Goal: Task Accomplishment & Management: Manage account settings

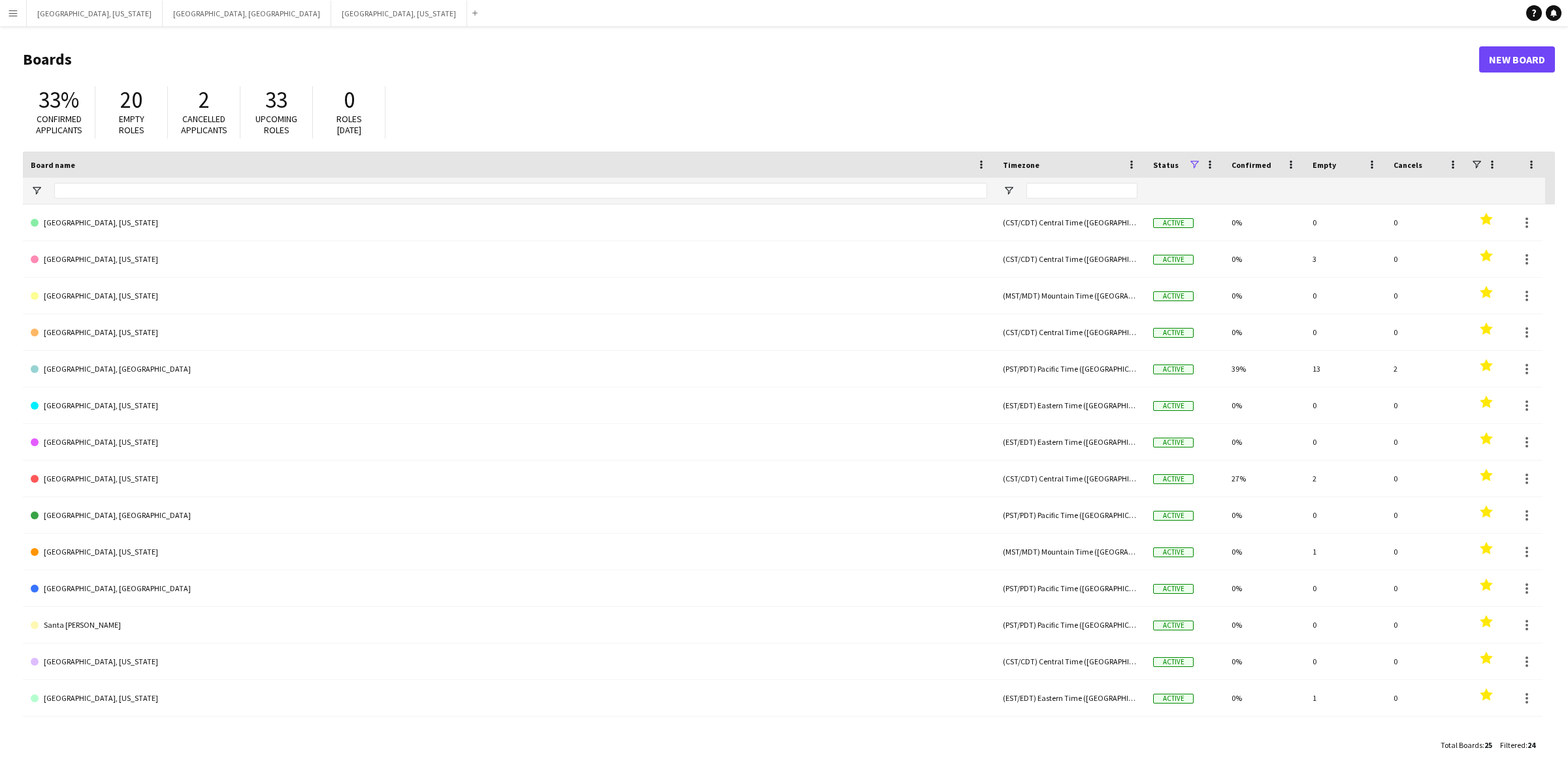
click at [11, 15] on app-icon "Menu" at bounding box center [13, 13] width 10 height 10
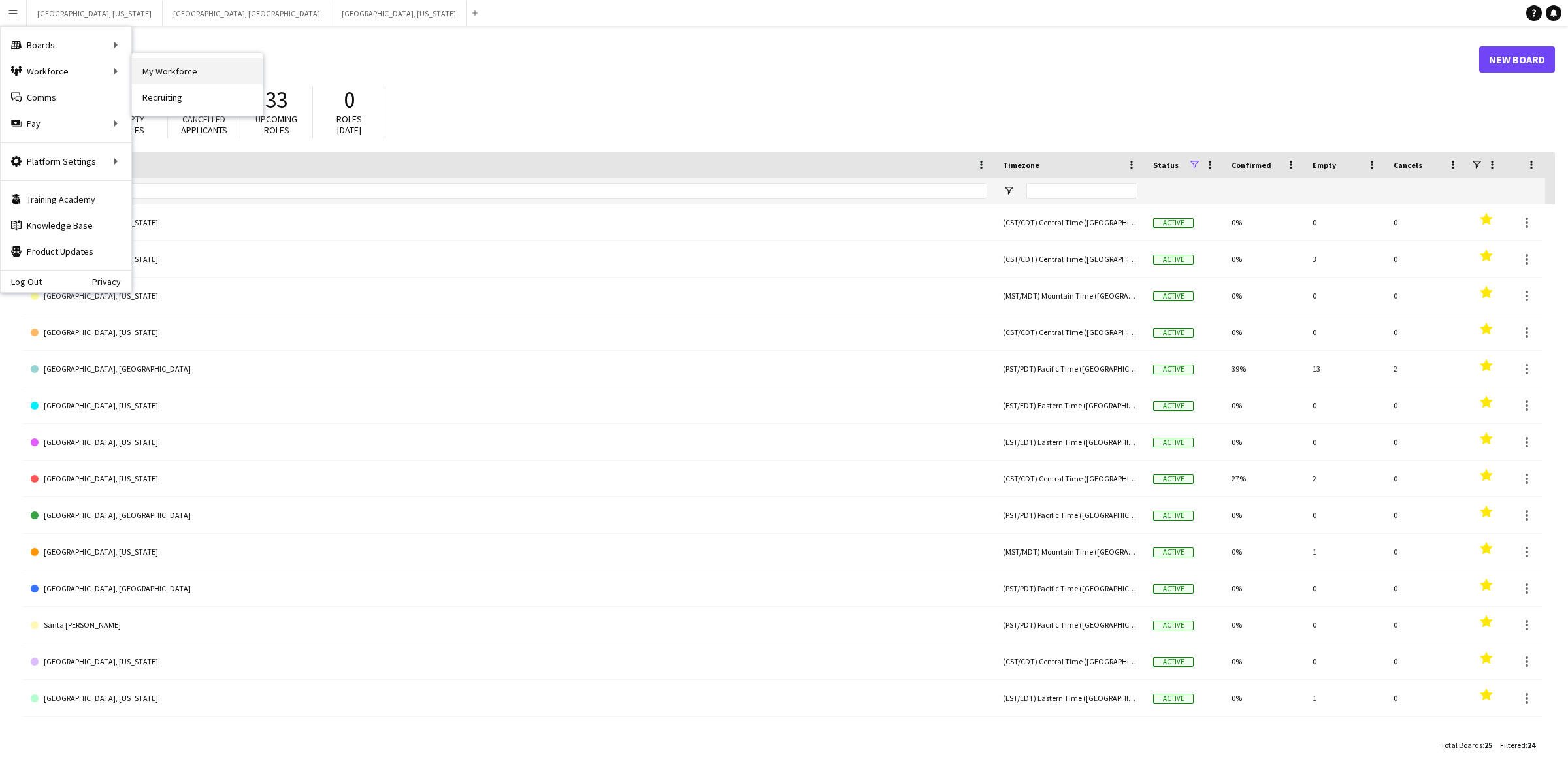
click at [185, 75] on link "My Workforce" at bounding box center [197, 71] width 131 height 26
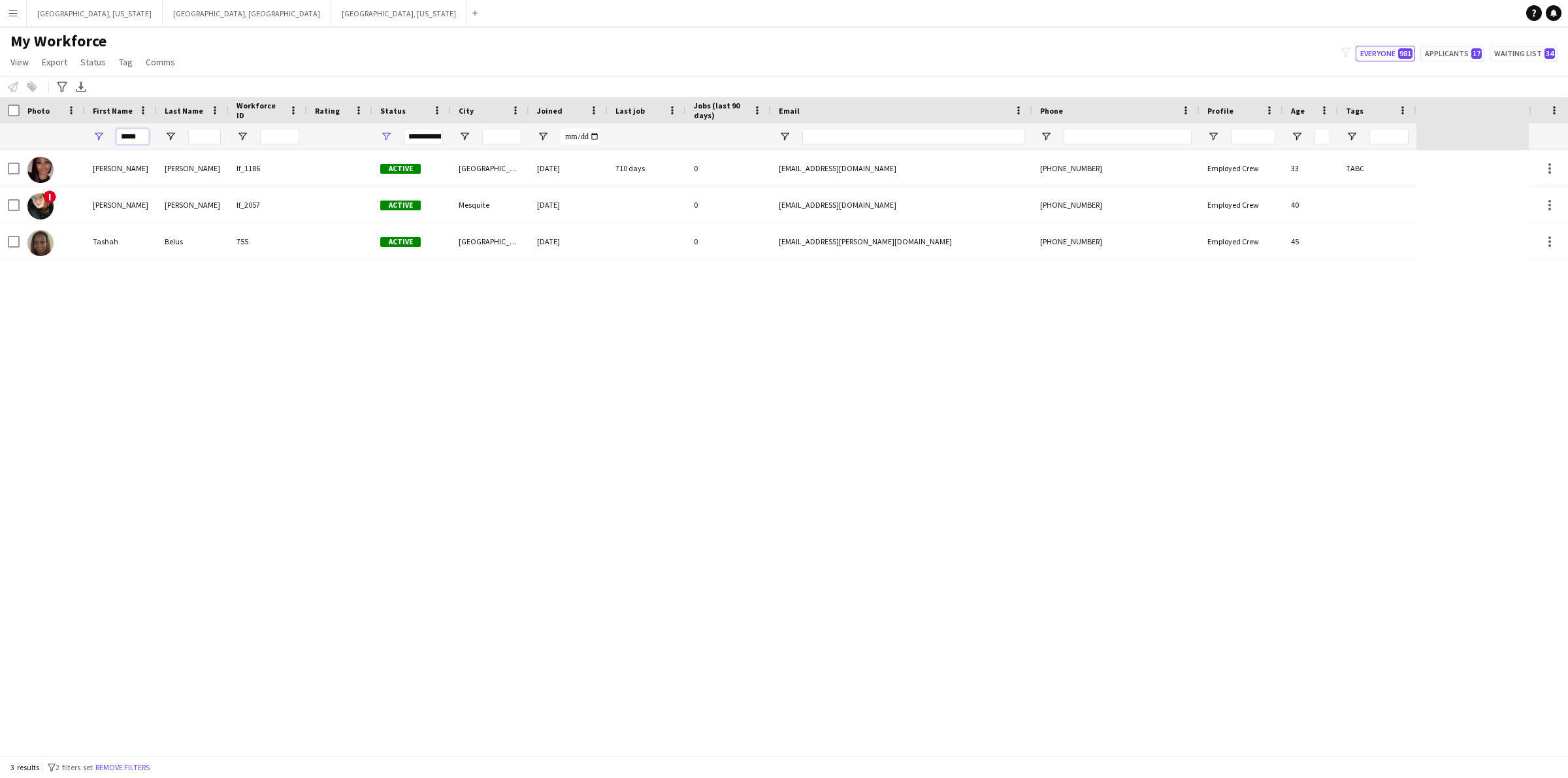
click at [133, 135] on input "*****" at bounding box center [132, 136] width 33 height 15
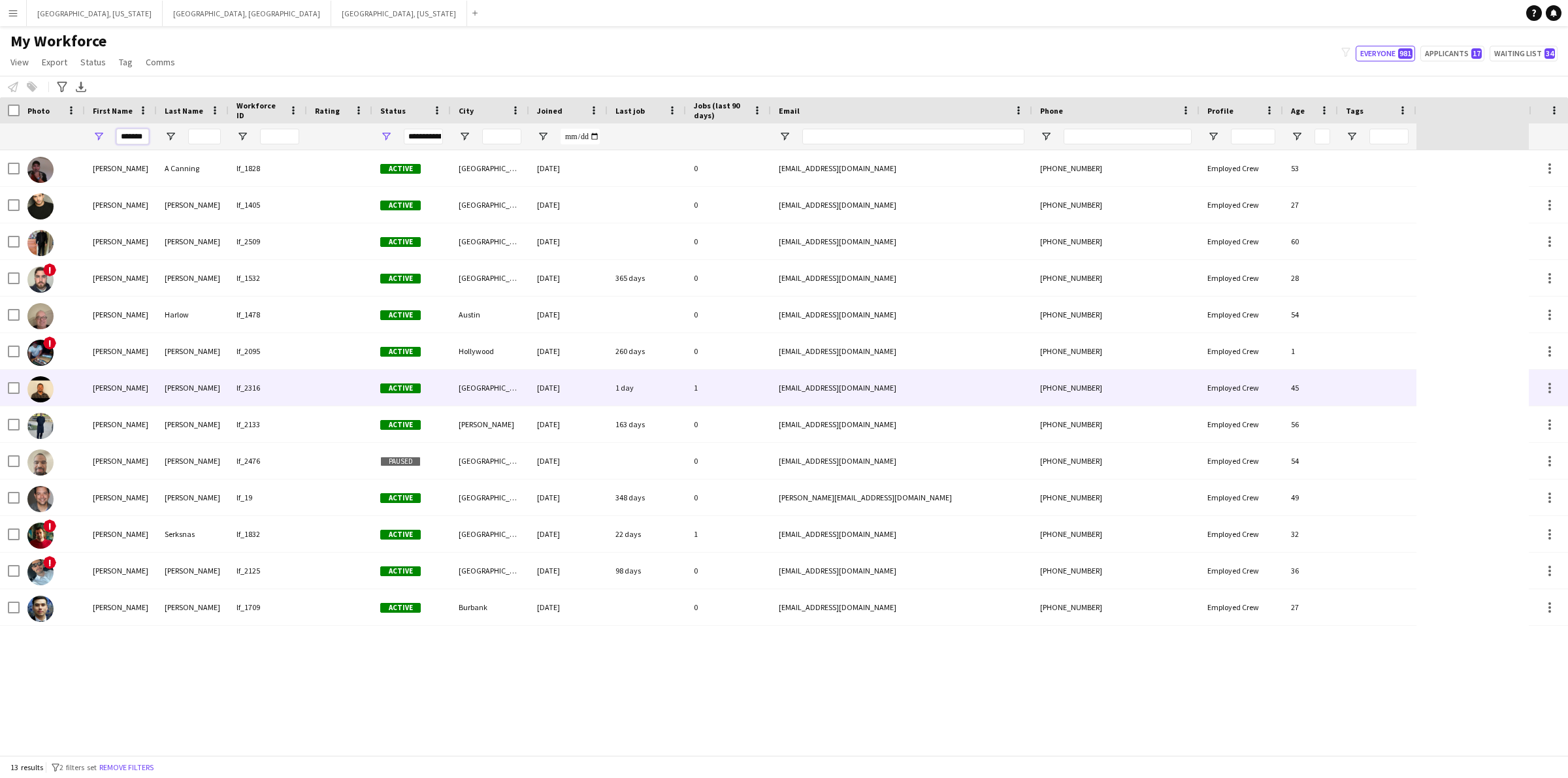
type input "*******"
click at [124, 380] on div "[PERSON_NAME]" at bounding box center [120, 388] width 72 height 36
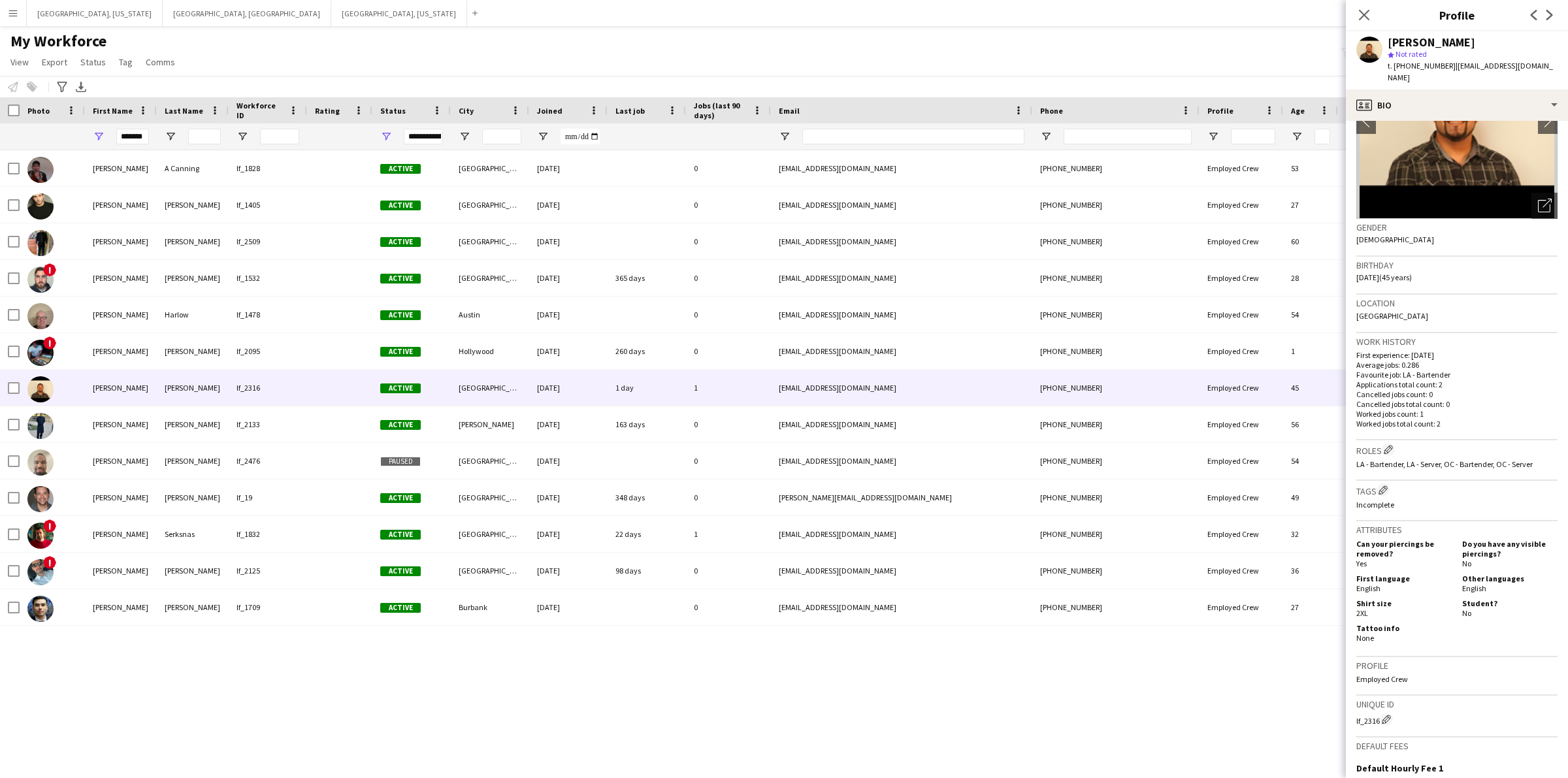
scroll to position [281, 0]
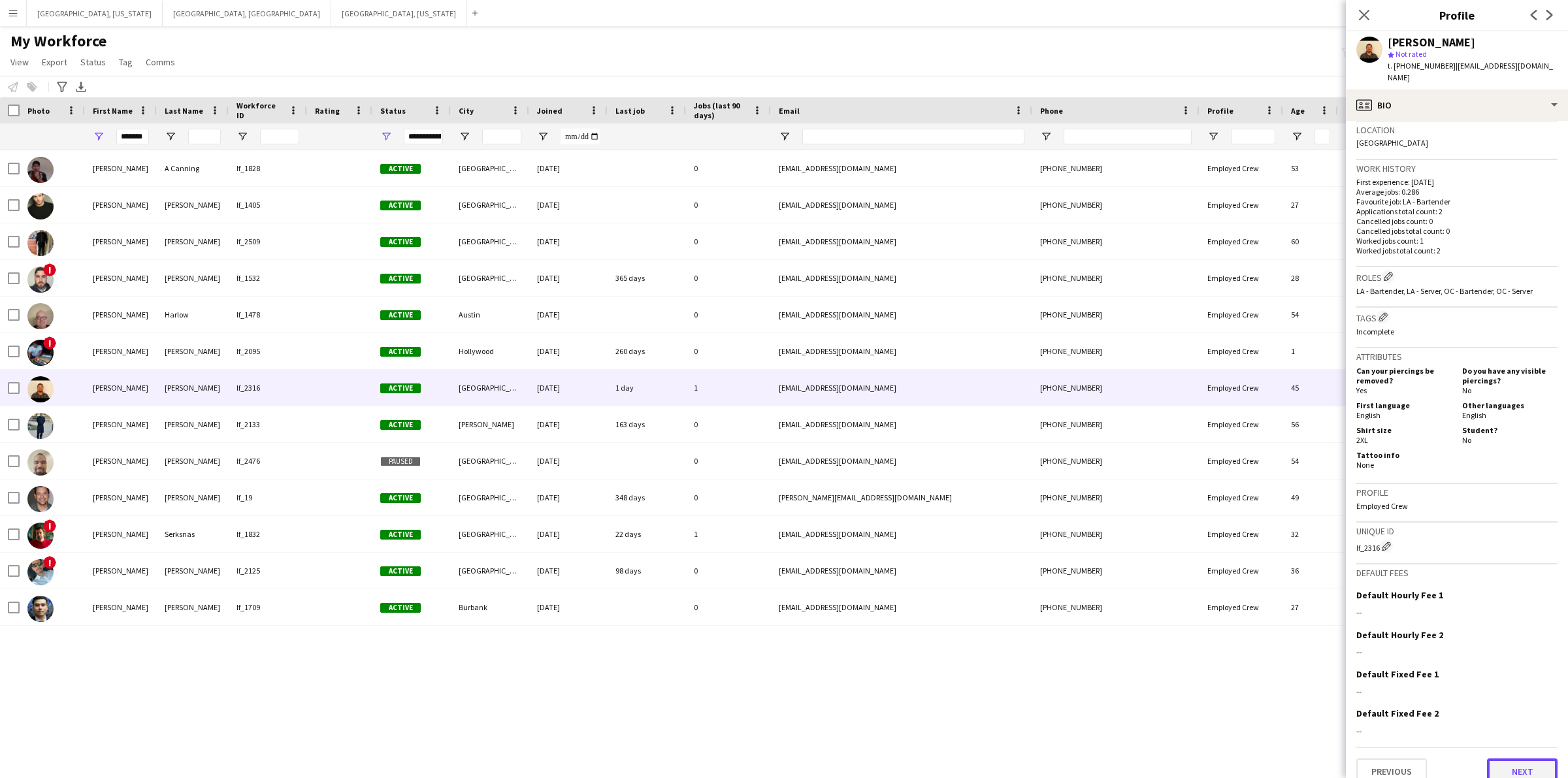
click at [1533, 759] on button "Next" at bounding box center [1522, 772] width 71 height 26
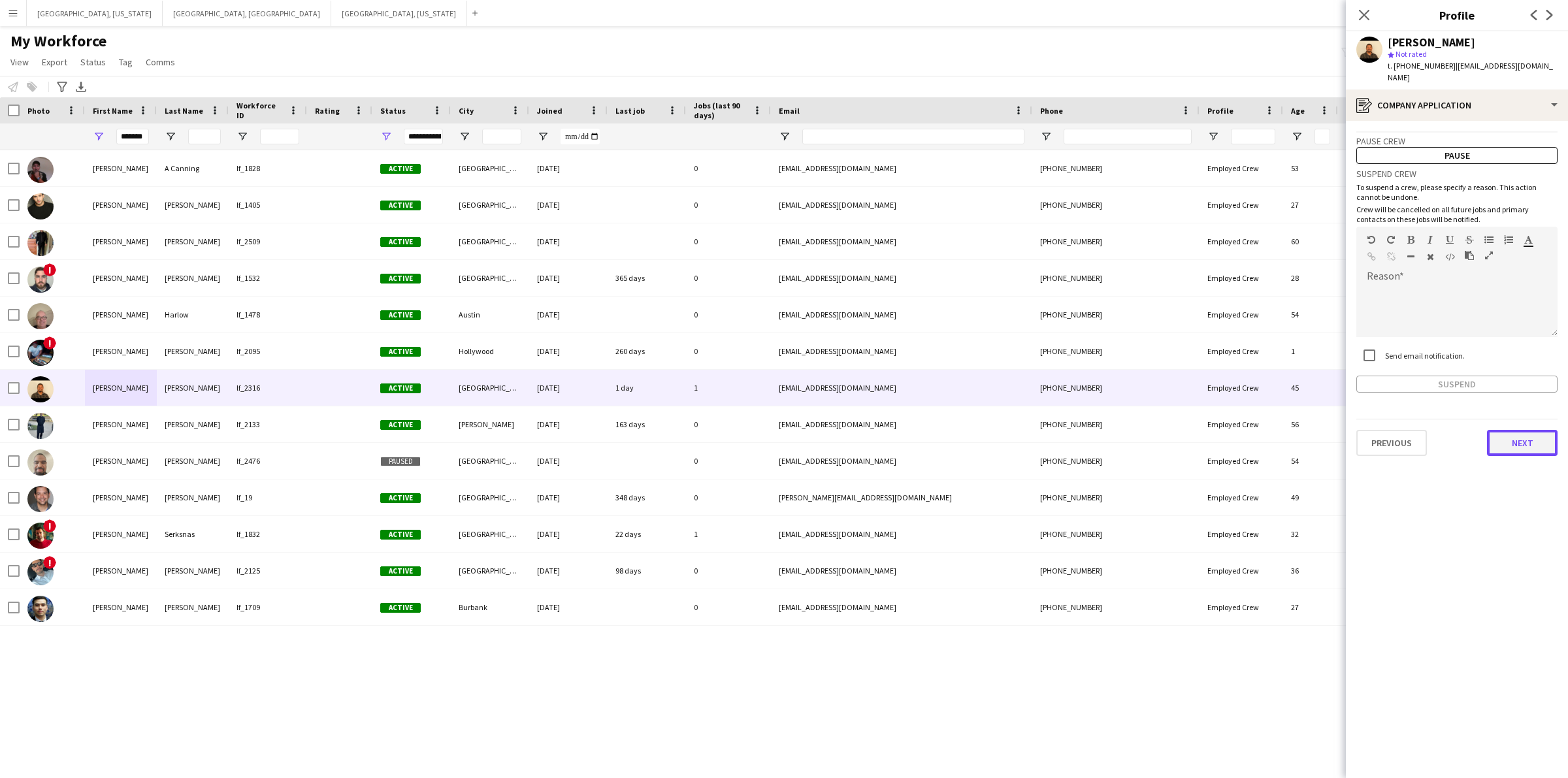
click at [1514, 430] on button "Next" at bounding box center [1522, 443] width 71 height 26
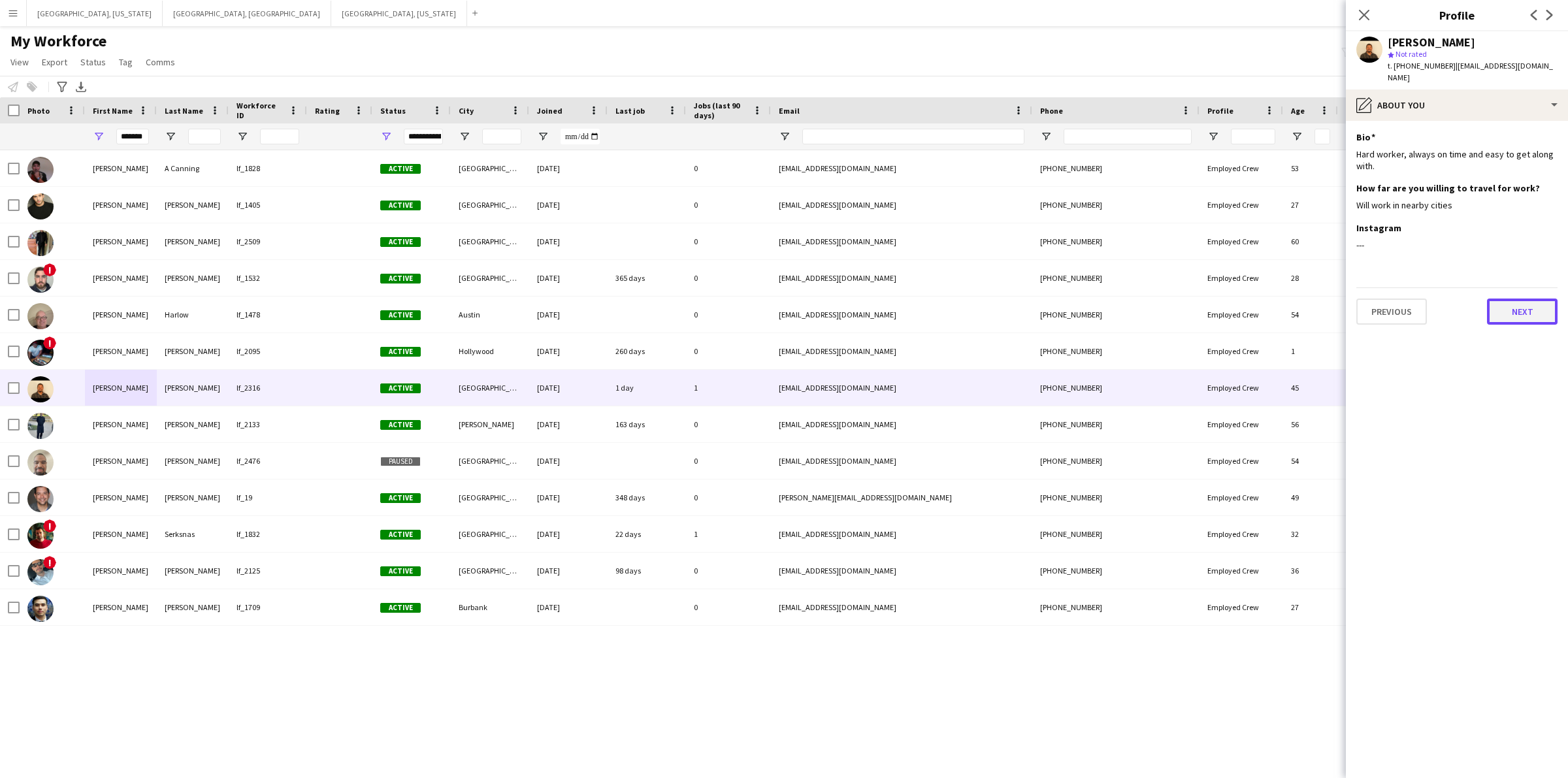
click at [1535, 305] on button "Next" at bounding box center [1522, 311] width 71 height 26
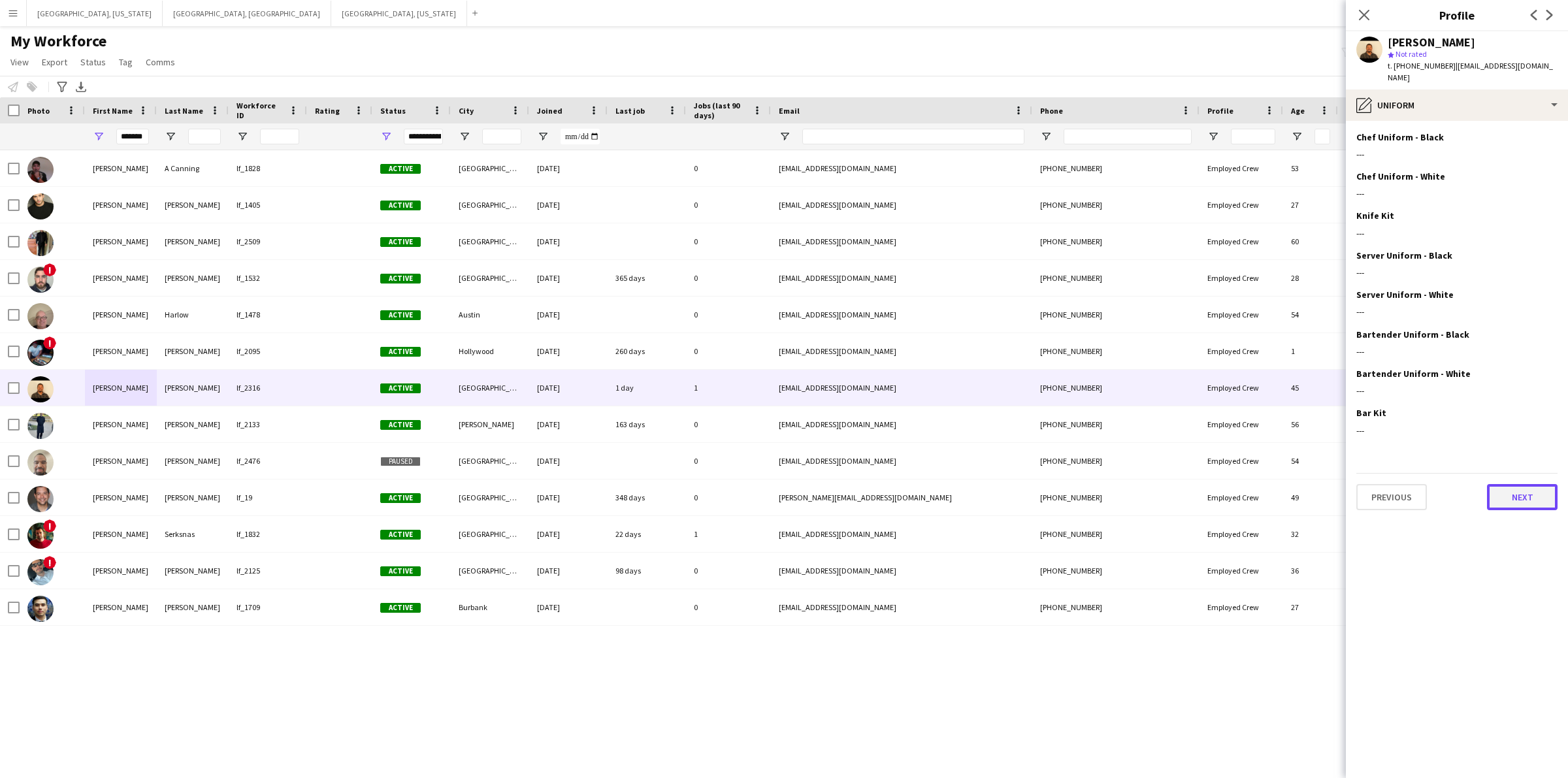
click at [1548, 485] on button "Next" at bounding box center [1522, 497] width 71 height 26
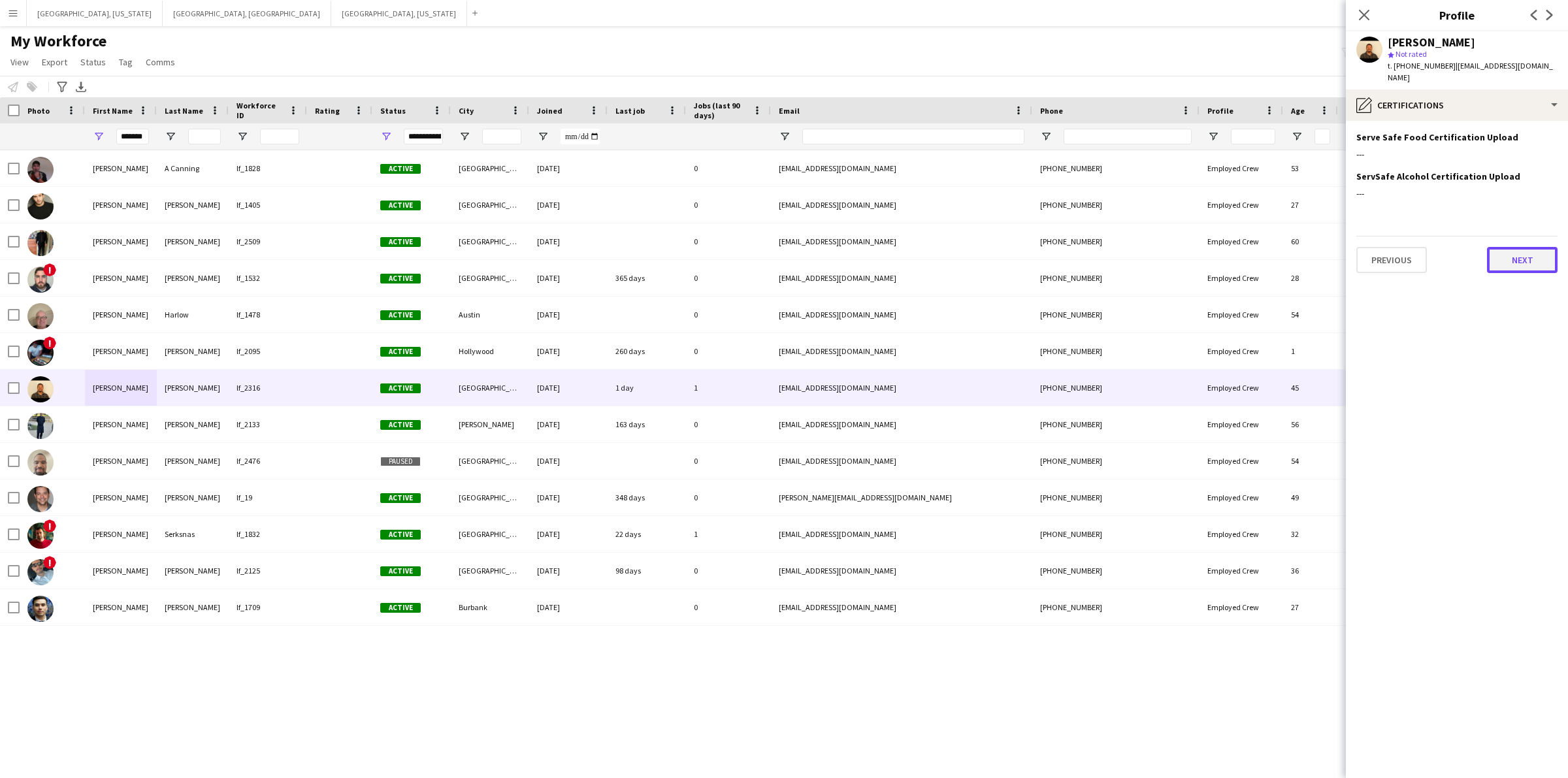
click at [1535, 256] on button "Next" at bounding box center [1522, 260] width 71 height 26
click at [1520, 247] on button "Next" at bounding box center [1522, 260] width 71 height 26
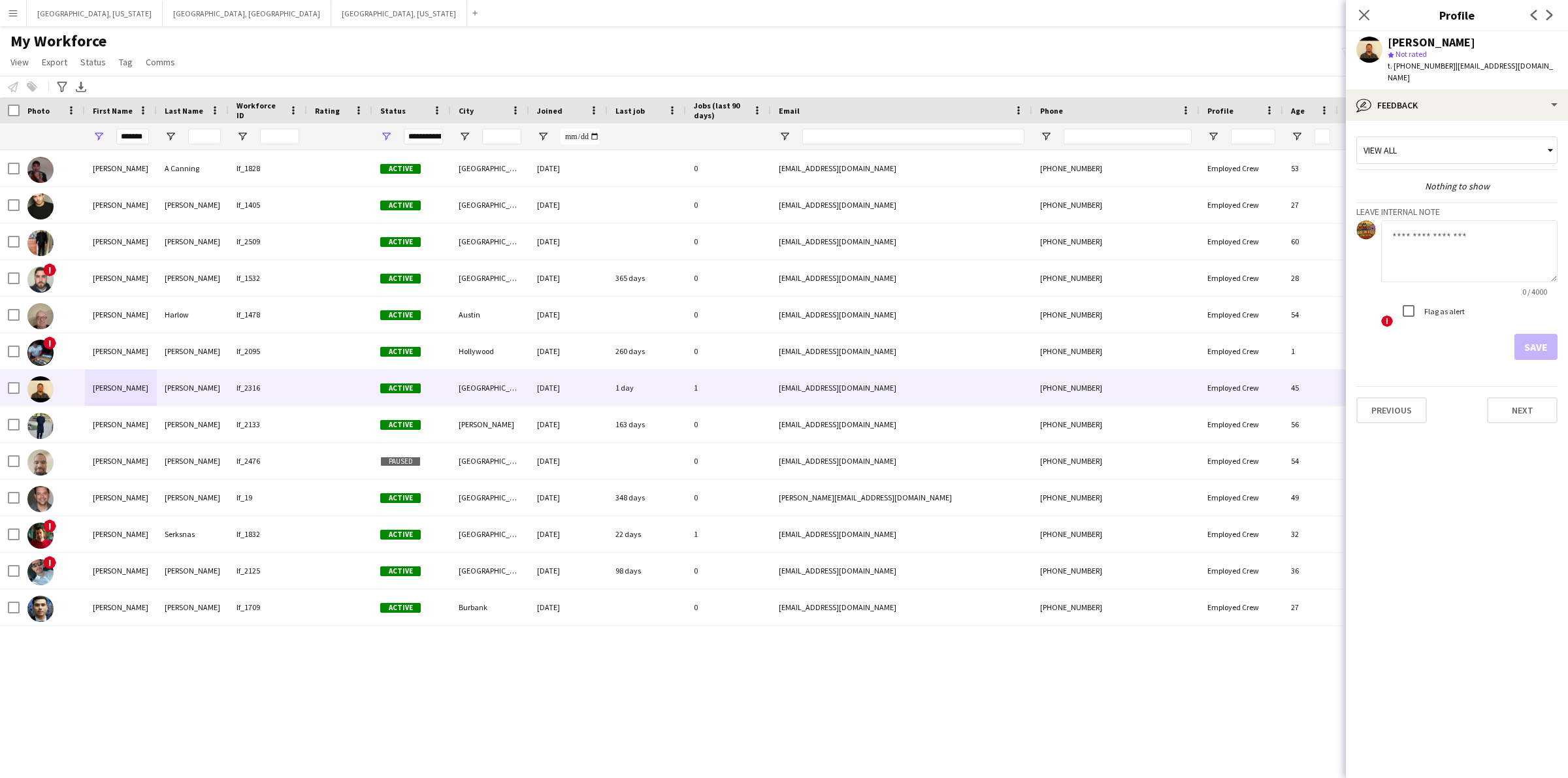
click at [1449, 235] on textarea at bounding box center [1469, 251] width 176 height 62
type textarea "**********"
click at [1539, 336] on button "Save" at bounding box center [1536, 347] width 44 height 26
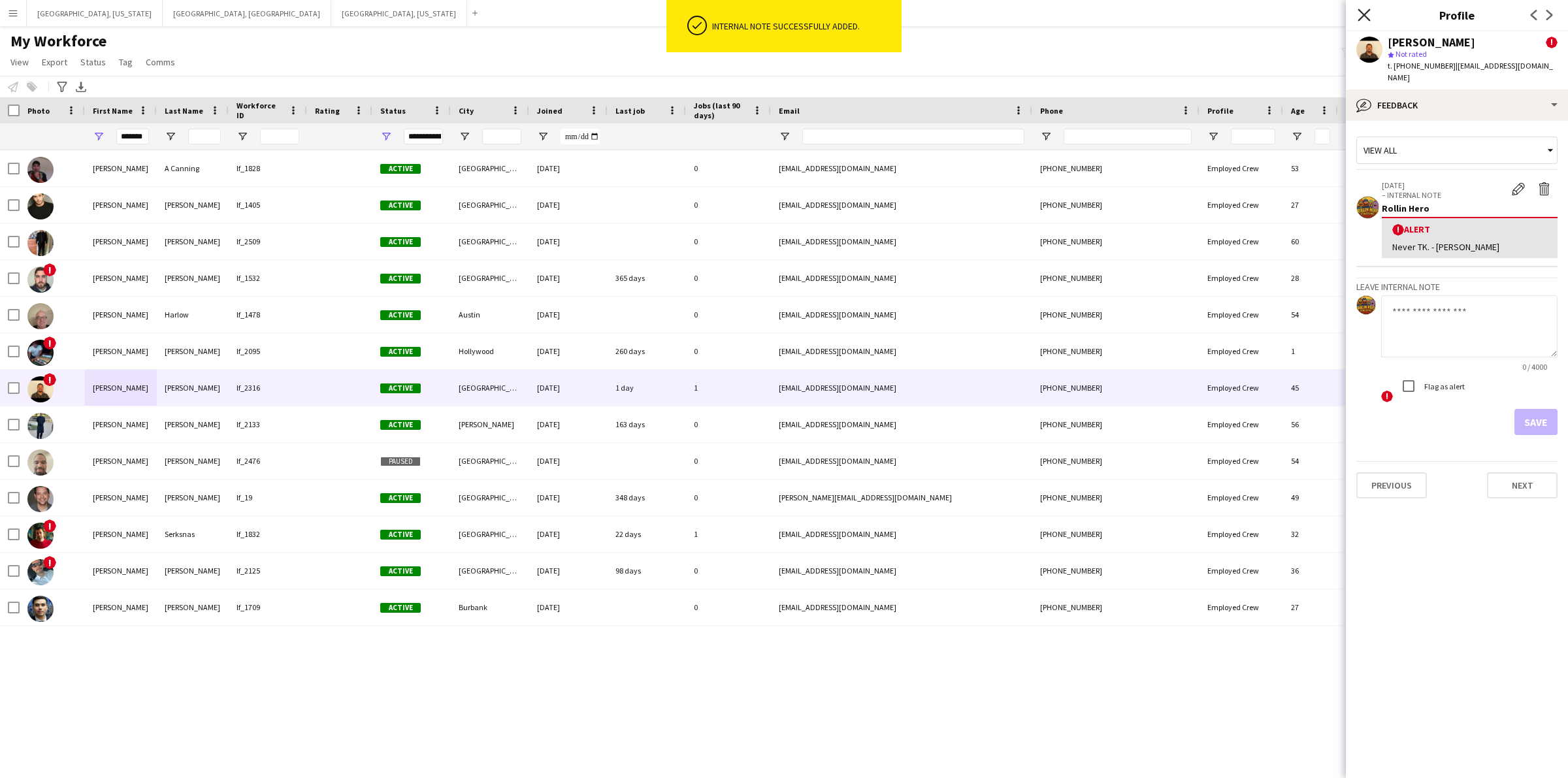
click at [1361, 14] on icon "Close pop-in" at bounding box center [1363, 15] width 12 height 12
